Goal: Task Accomplishment & Management: Use online tool/utility

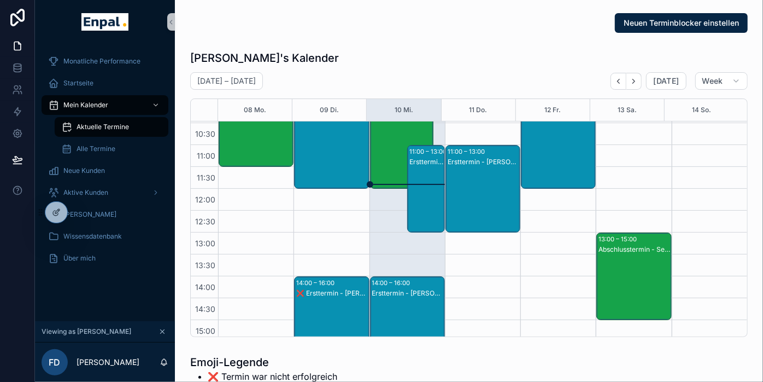
scroll to position [200, 0]
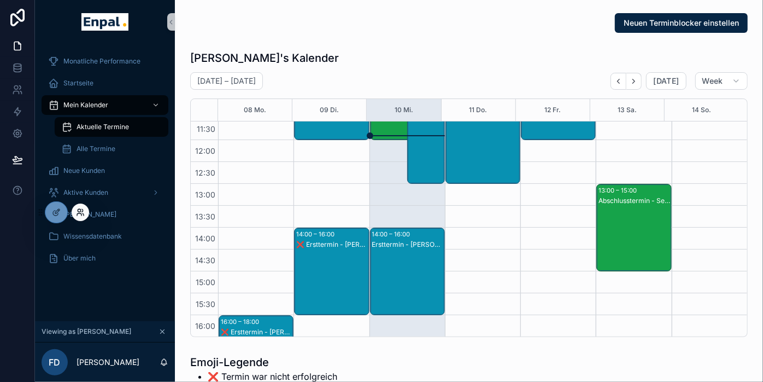
click at [76, 212] on icon at bounding box center [80, 212] width 9 height 9
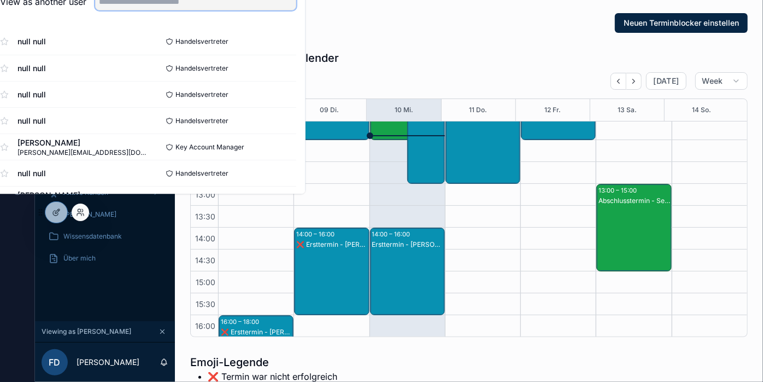
click at [186, 10] on input "text" at bounding box center [195, 1] width 201 height 17
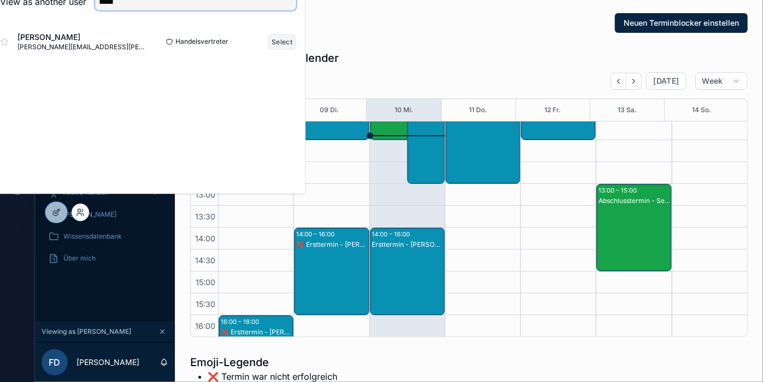
type input "*****"
click at [278, 50] on button "Select" at bounding box center [282, 42] width 28 height 16
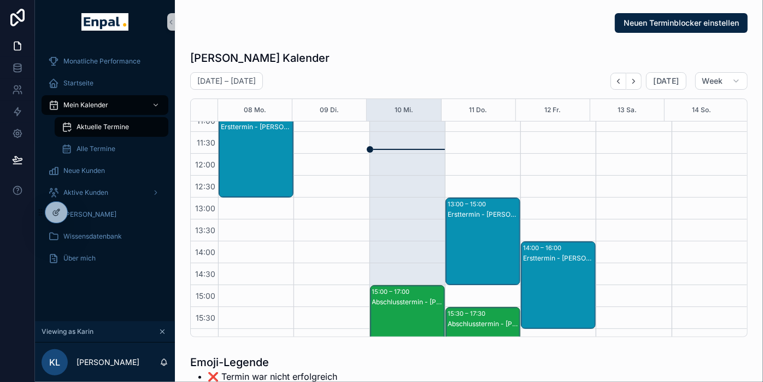
scroll to position [183, 0]
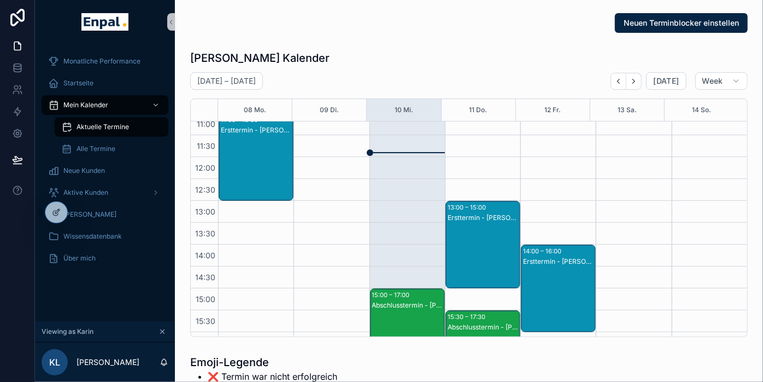
click at [455, 223] on div "Ersttermin - Marie Rojzman" at bounding box center [484, 255] width 72 height 85
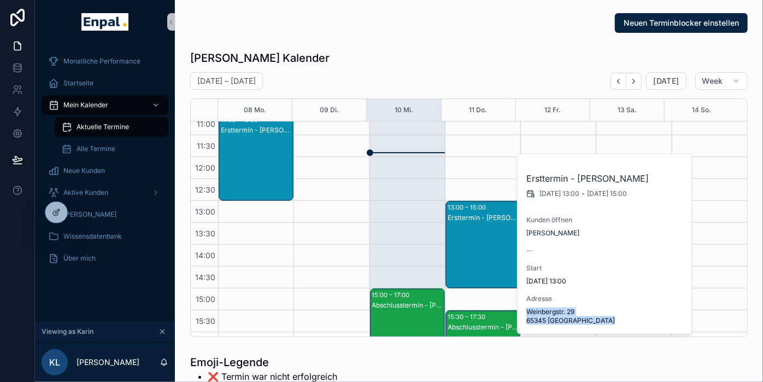
drag, startPoint x: 611, startPoint y: 323, endPoint x: 529, endPoint y: 313, distance: 82.6
click at [529, 313] on span "Weinbergstr. 29 65345 Eltville am Rhein" at bounding box center [605, 315] width 157 height 17
copy span "Weinbergstr. 29 65345 Eltville am Rhein"
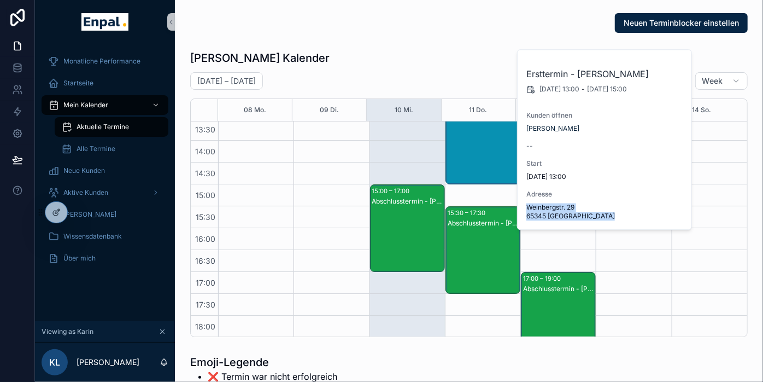
scroll to position [288, 0]
click at [596, 245] on div "scrollable content" at bounding box center [633, 162] width 75 height 656
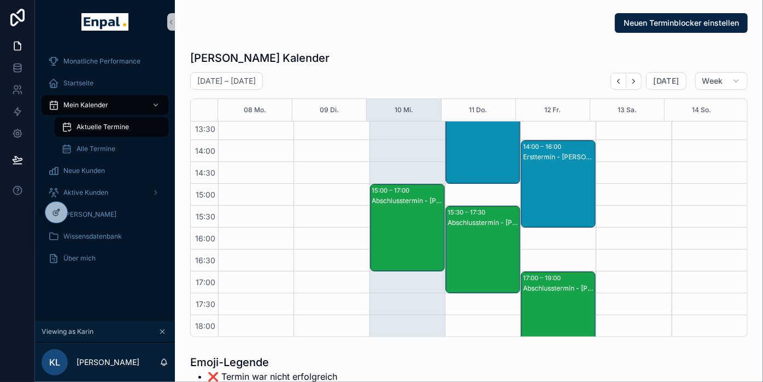
scroll to position [331, 0]
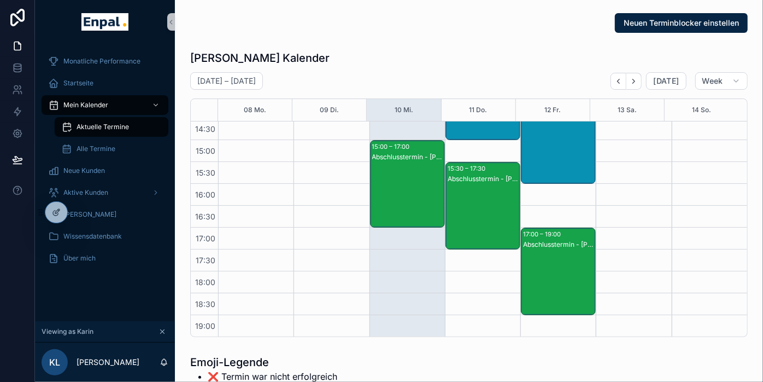
click at [556, 243] on div "Abschlusstermin - Florian Kaiser" at bounding box center [559, 244] width 72 height 9
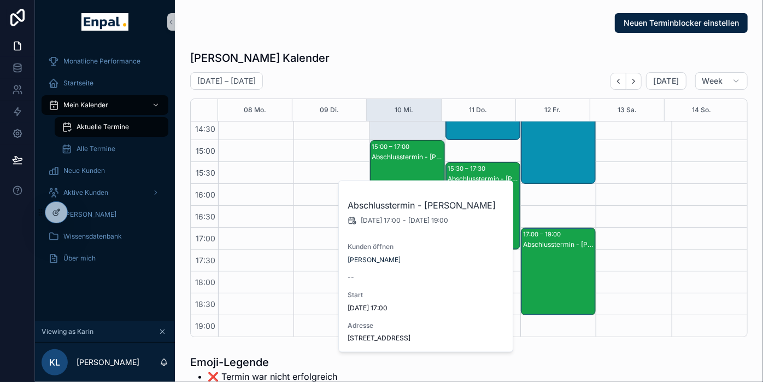
drag, startPoint x: 421, startPoint y: 347, endPoint x: 347, endPoint y: 339, distance: 74.8
click at [347, 339] on div "Abschlusstermin - Florian Kaiser 12.9.2025 17:00 - 12.9.2025 19:00 Kunden öffne…" at bounding box center [426, 266] width 175 height 171
copy span "Finkenstraße 6 65388 Schlangenbad"
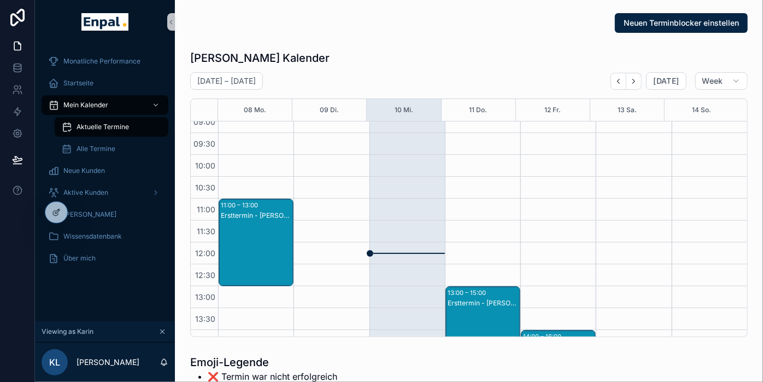
scroll to position [97, 0]
click at [484, 296] on div "13:00 – 15:00 Ersttermin - Marie Rojzman" at bounding box center [483, 331] width 74 height 86
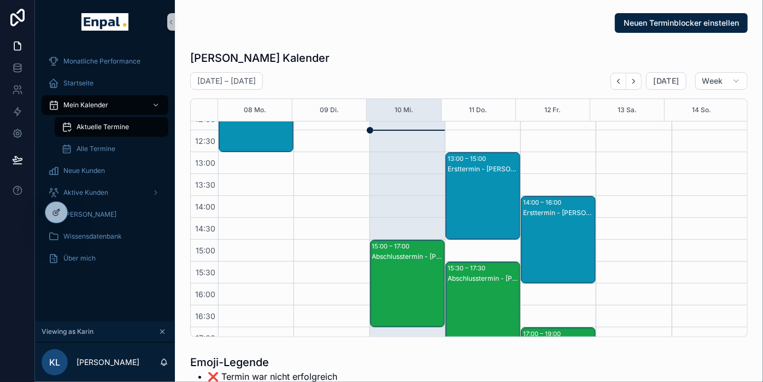
scroll to position [231, 0]
